Goal: Navigation & Orientation: Find specific page/section

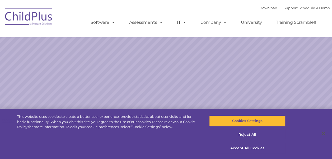
select select "MEDIUM"
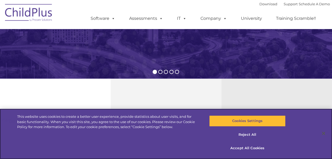
scroll to position [146, 0]
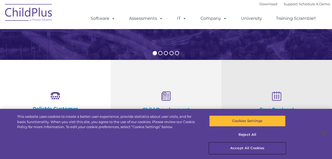
click at [245, 147] on button "Accept All Cookies" at bounding box center [247, 148] width 76 height 11
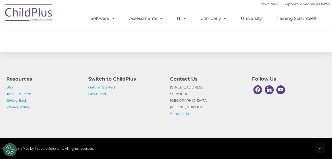
scroll to position [639, 0]
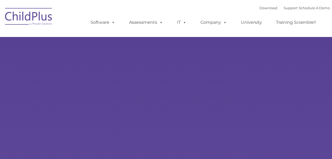
type input ""
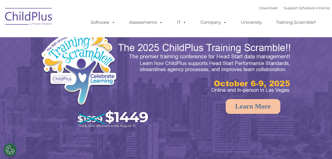
select select "MEDIUM"
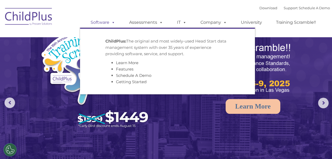
click at [109, 21] on span at bounding box center [112, 22] width 6 height 5
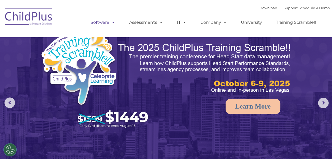
click at [109, 21] on span at bounding box center [112, 22] width 6 height 5
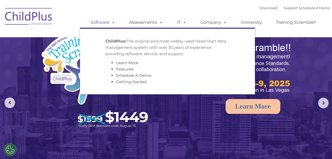
click at [109, 21] on span at bounding box center [112, 22] width 6 height 5
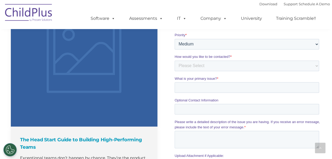
scroll to position [432, 0]
